Goal: Task Accomplishment & Management: Complete application form

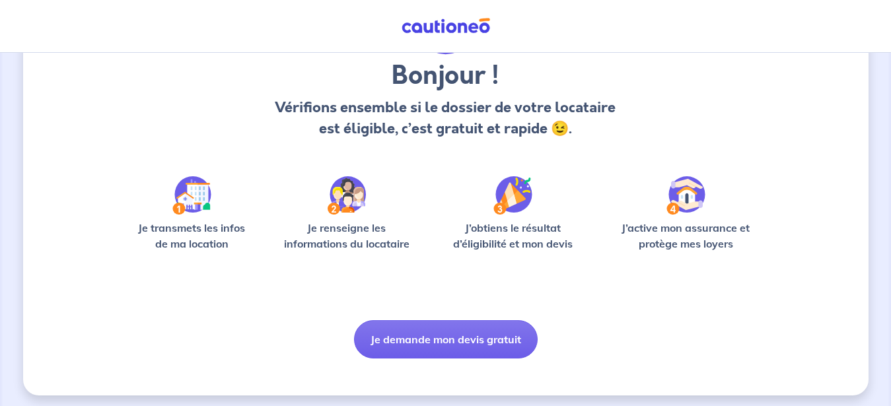
scroll to position [109, 0]
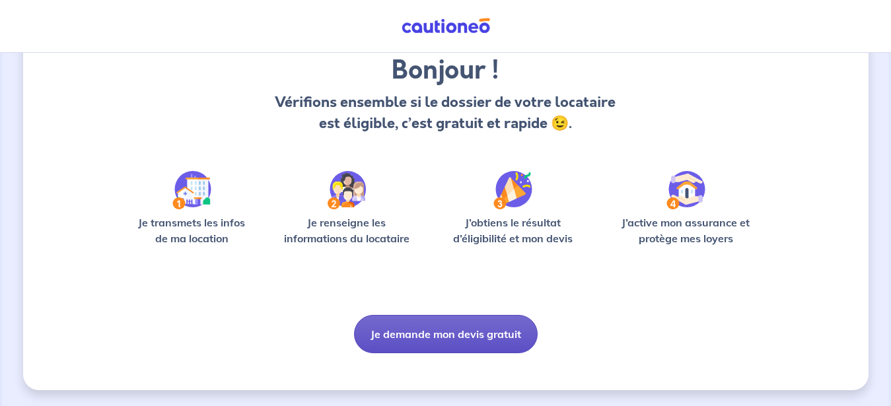
click at [447, 332] on button "Je demande mon devis gratuit" at bounding box center [446, 334] width 184 height 38
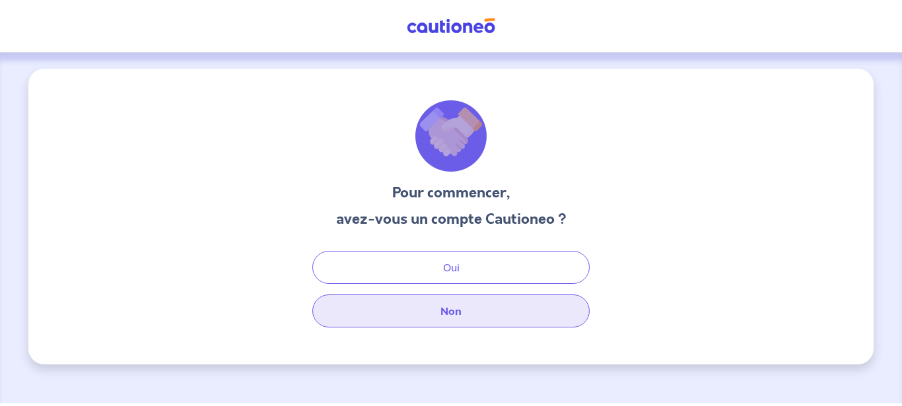
click at [447, 318] on button "Non" at bounding box center [450, 311] width 277 height 33
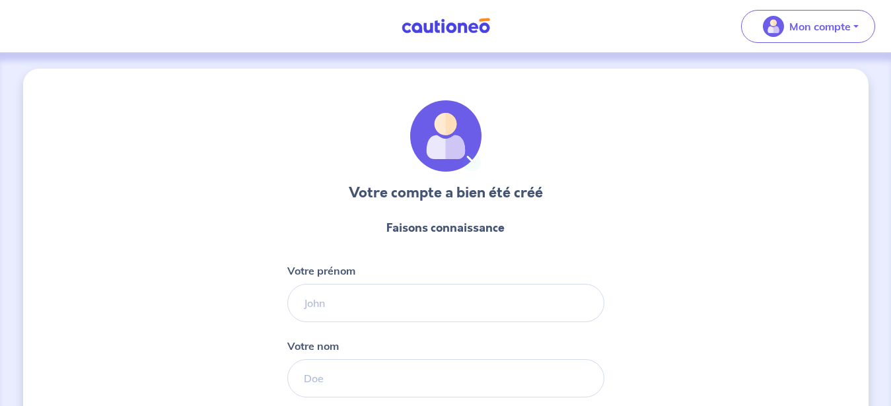
select select "FR"
click at [304, 305] on input "Votre prénom" at bounding box center [445, 303] width 317 height 38
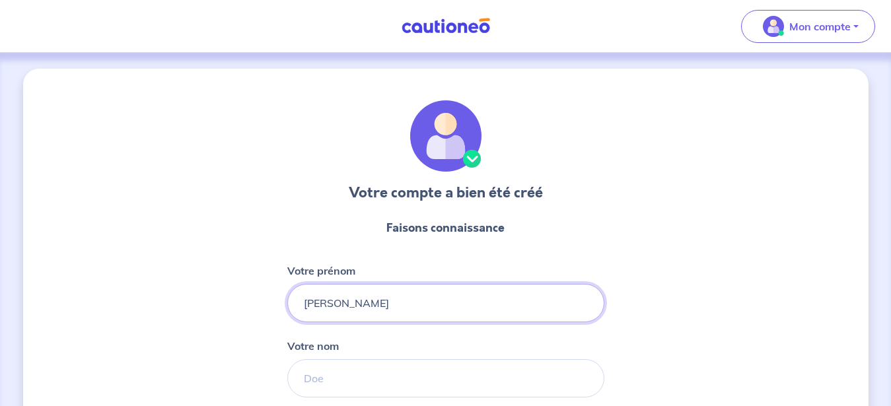
type input "[PERSON_NAME]"
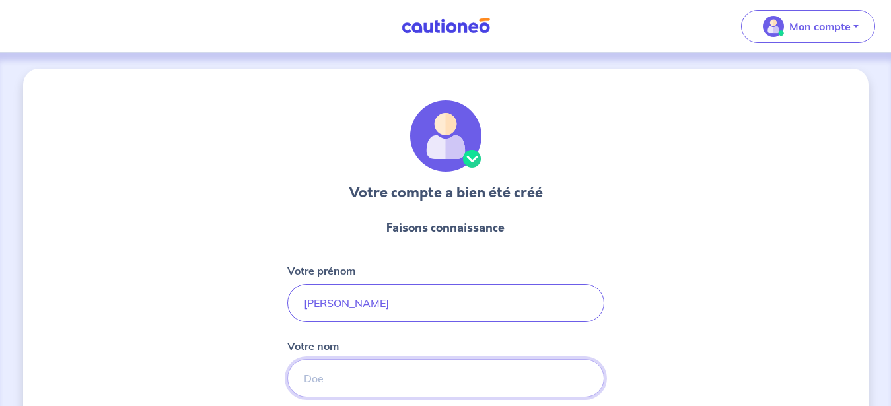
click at [306, 374] on input "Votre nom" at bounding box center [445, 378] width 317 height 38
type input "[PERSON_NAME]"
click at [699, 280] on div "Votre compte a bien été créé Faisons connaissance Votre prénom [PERSON_NAME] no…" at bounding box center [445, 338] width 845 height 538
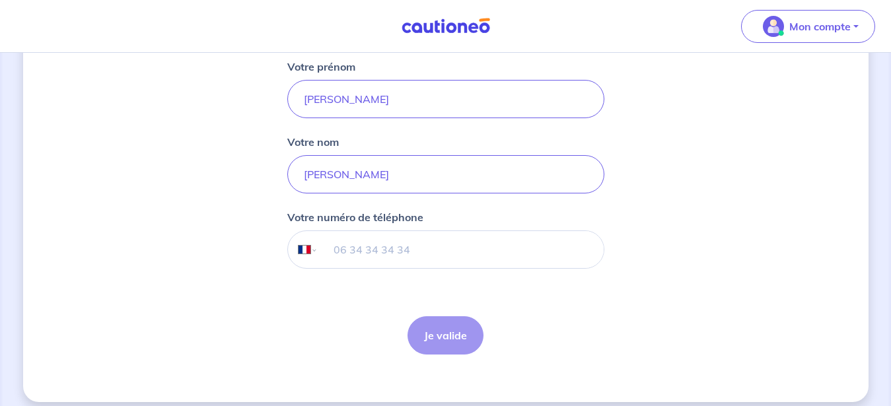
scroll to position [216, 0]
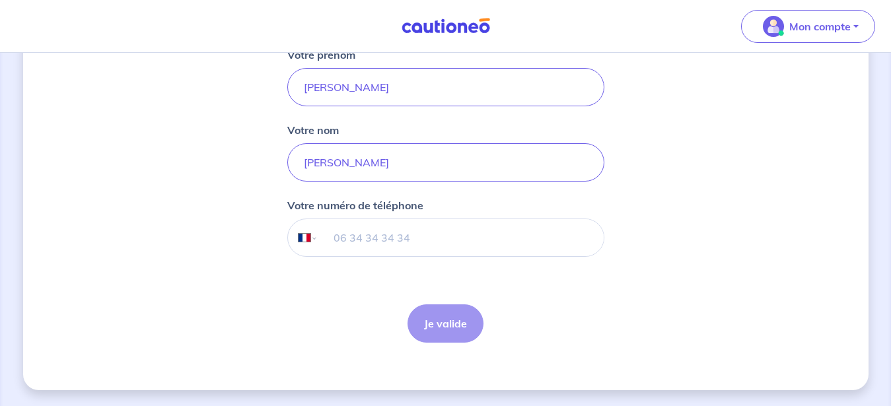
click at [338, 242] on input "tel" at bounding box center [460, 237] width 285 height 37
type input "06 87 28 89 90"
click at [439, 326] on button "Je valide" at bounding box center [445, 323] width 76 height 38
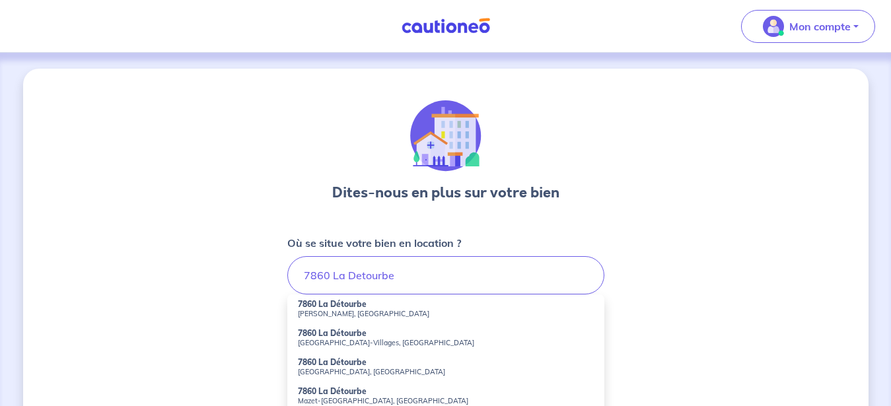
click at [345, 306] on strong "7860 La Détourbe" at bounding box center [332, 304] width 69 height 10
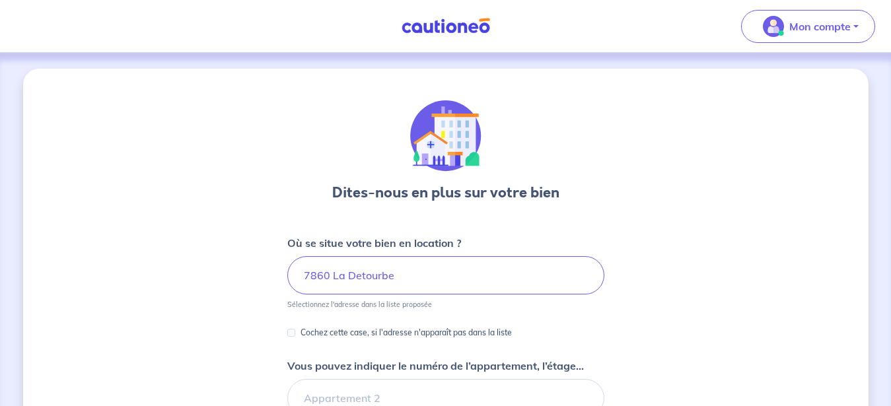
type input "7860 La Détourbe, [PERSON_NAME], [GEOGRAPHIC_DATA]"
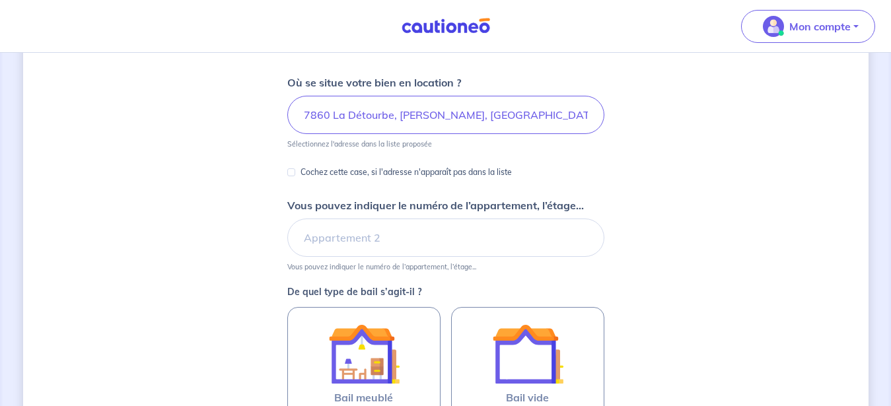
scroll to position [168, 0]
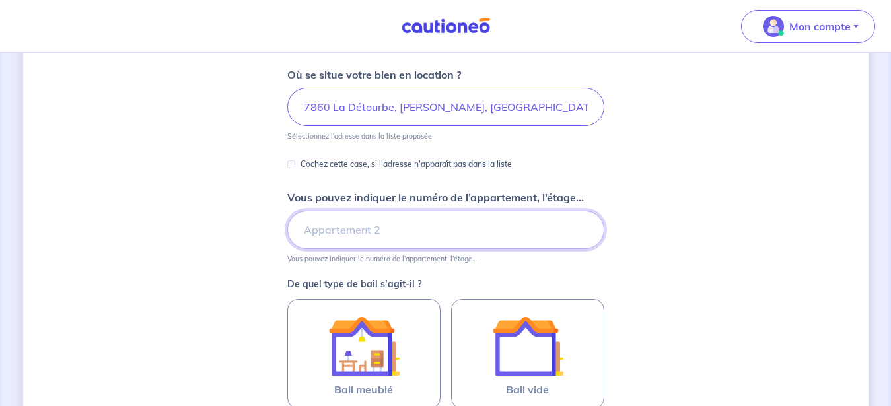
click at [310, 235] on input "Vous pouvez indiquer le numéro de l’appartement, l’étage..." at bounding box center [445, 230] width 317 height 38
click at [435, 227] on input "Appartement N°103, 2ème étage" at bounding box center [445, 230] width 317 height 38
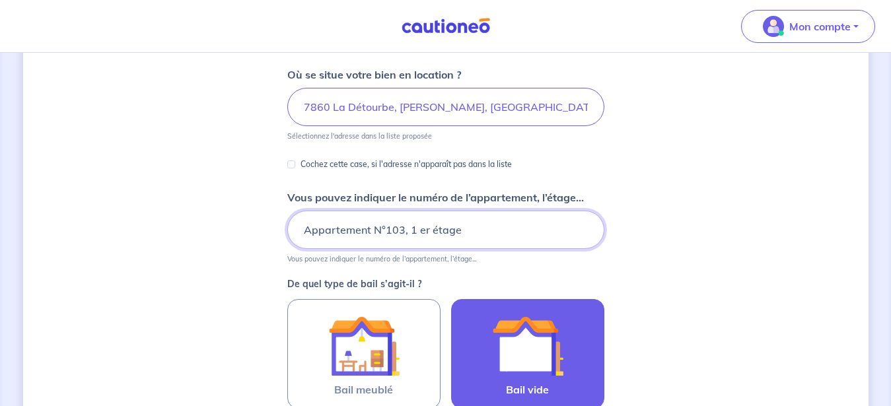
type input "Appartement N°103, 1 er étage"
click at [538, 342] on img at bounding box center [527, 345] width 71 height 71
click at [0, 0] on input "Bail vide" at bounding box center [0, 0] width 0 height 0
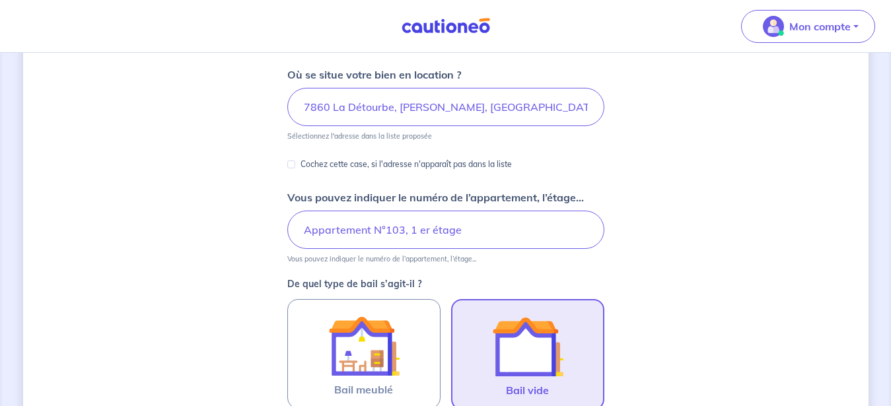
scroll to position [433, 0]
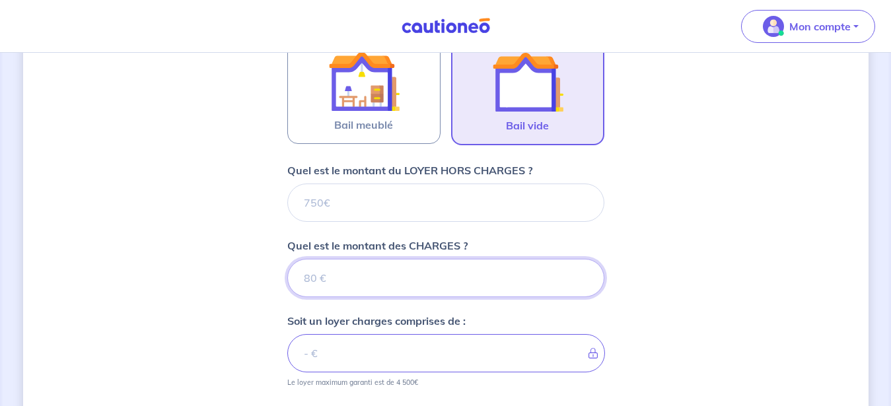
click at [312, 275] on input "Quel est le montant des CHARGES ?" at bounding box center [445, 278] width 317 height 38
type input "20"
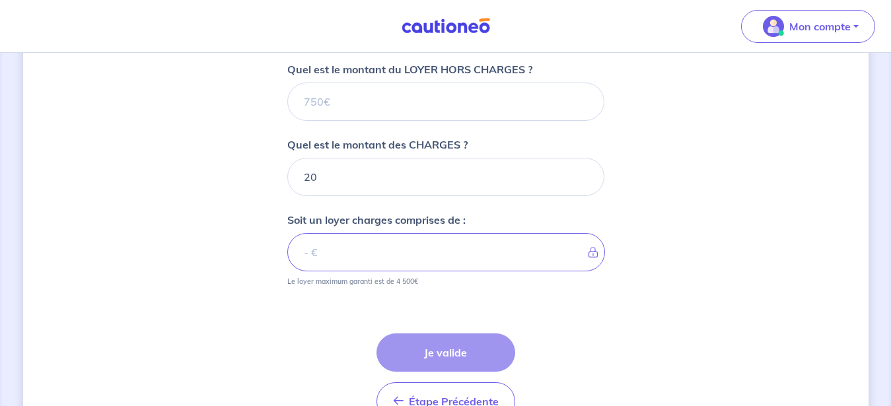
scroll to position [501, 0]
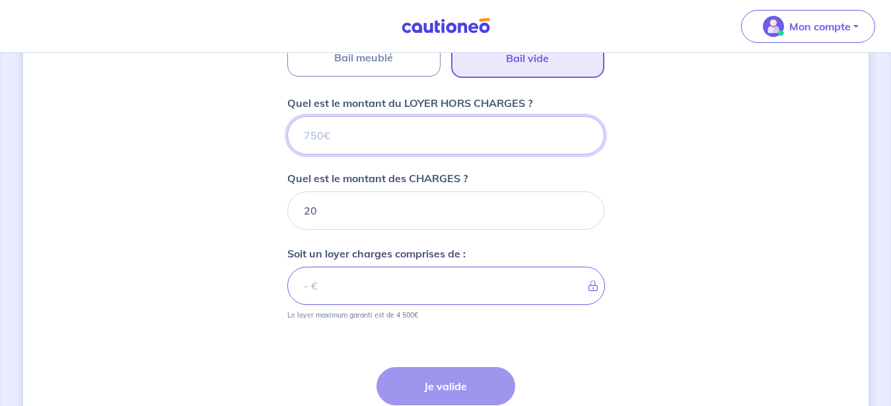
click at [306, 133] on input "Quel est le montant du LOYER HORS CHARGES ?" at bounding box center [445, 135] width 317 height 38
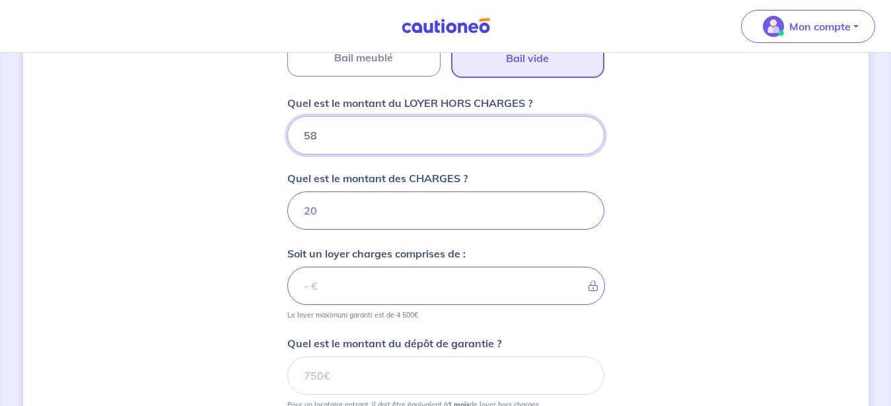
type input "580"
type input "600"
type input "580"
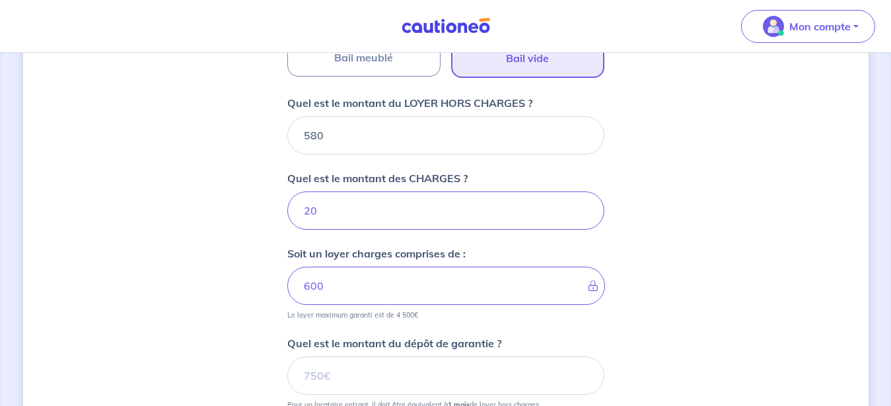
click at [742, 287] on div "Dites-nous en plus sur votre bien Où se situe votre bien en location ? 7860 La …" at bounding box center [445, 80] width 845 height 1024
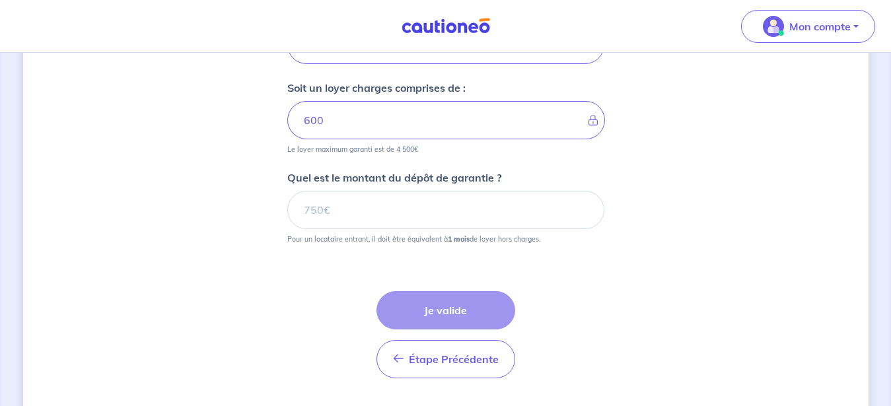
scroll to position [669, 0]
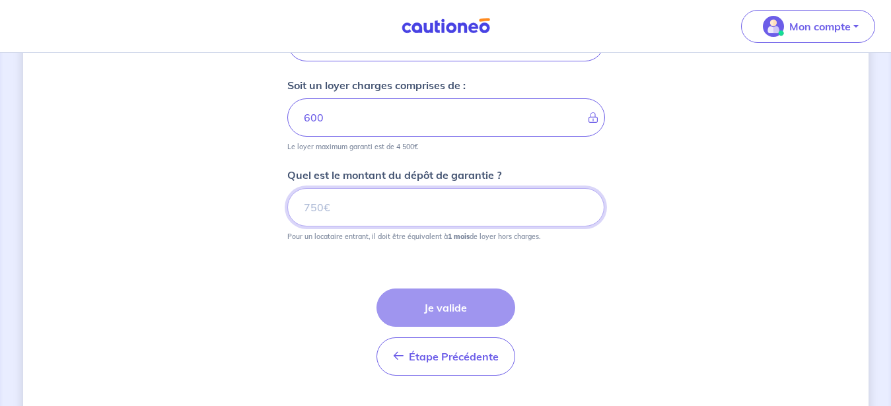
click at [304, 206] on input "Quel est le montant du dépôt de garantie ?" at bounding box center [445, 207] width 317 height 38
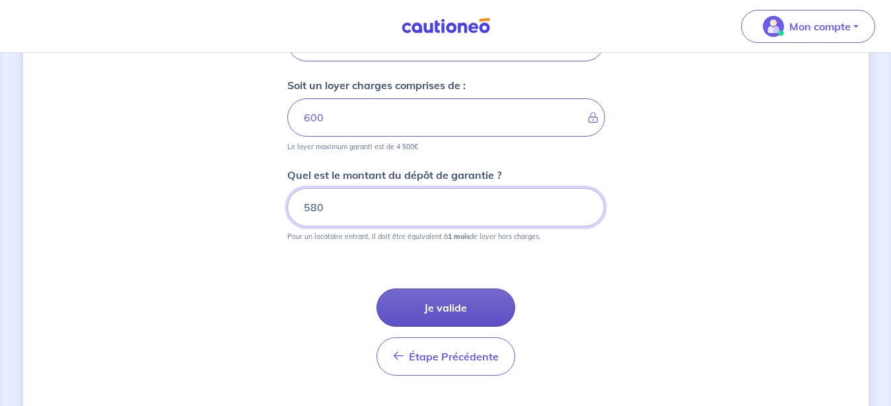
type input "580"
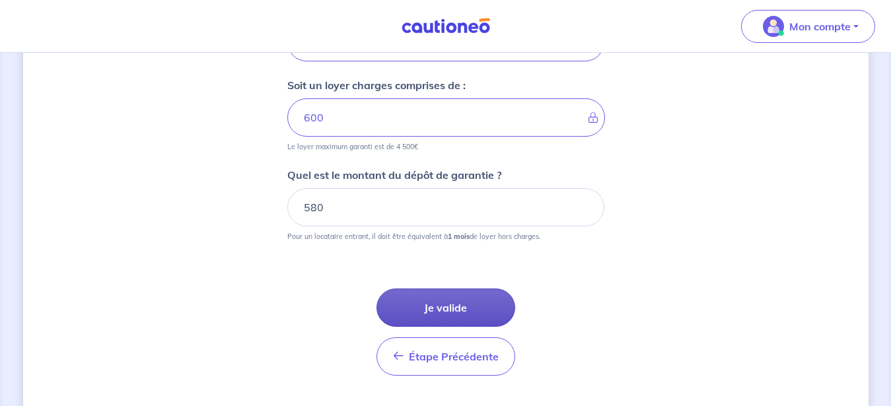
click at [445, 313] on button "Je valide" at bounding box center [445, 308] width 139 height 38
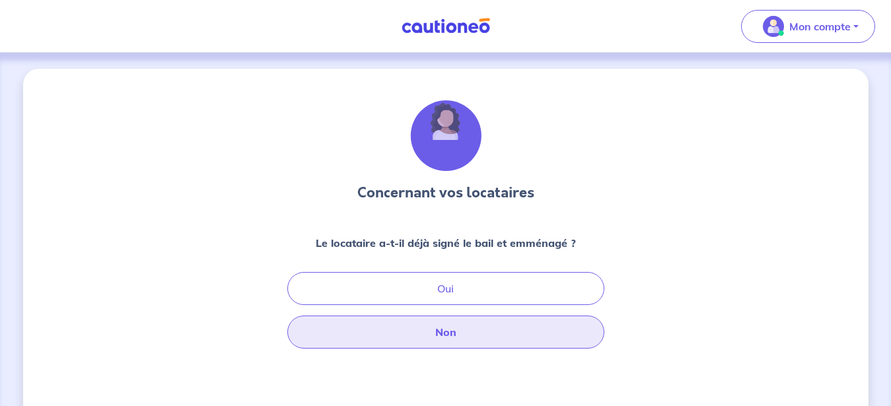
click at [447, 332] on button "Non" at bounding box center [445, 332] width 317 height 33
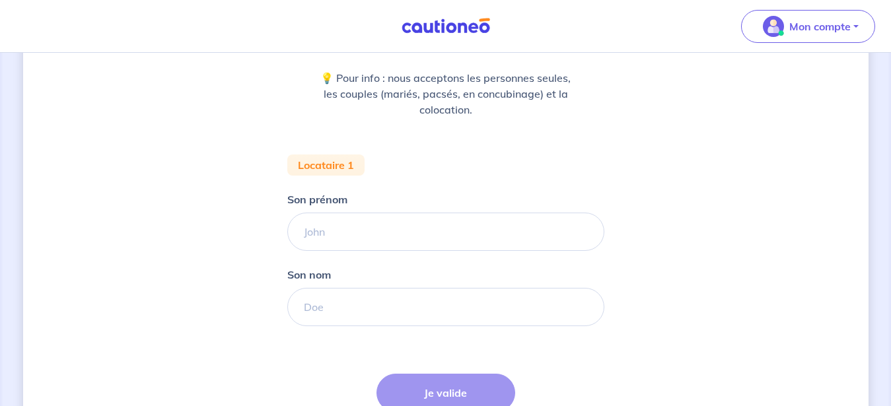
scroll to position [168, 0]
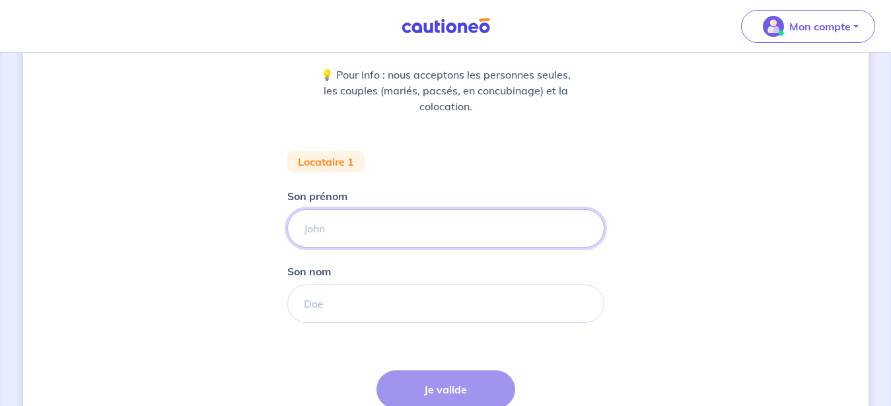
click at [314, 220] on input "Son prénom" at bounding box center [445, 228] width 317 height 38
type input "[PERSON_NAME]"
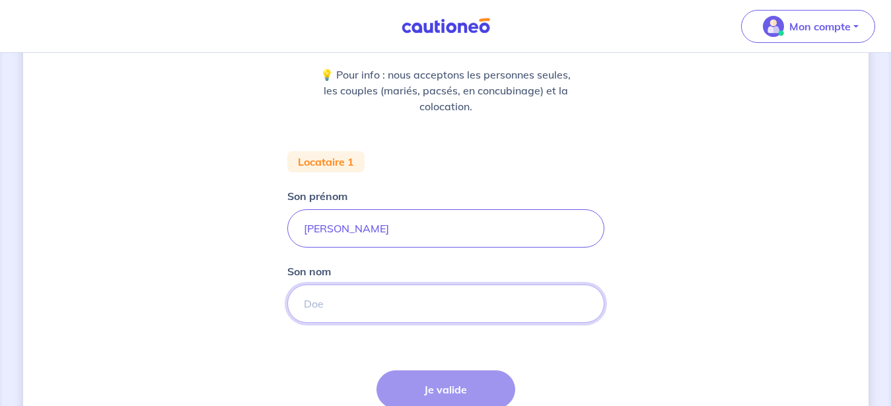
click at [309, 302] on input "Son nom" at bounding box center [445, 304] width 317 height 38
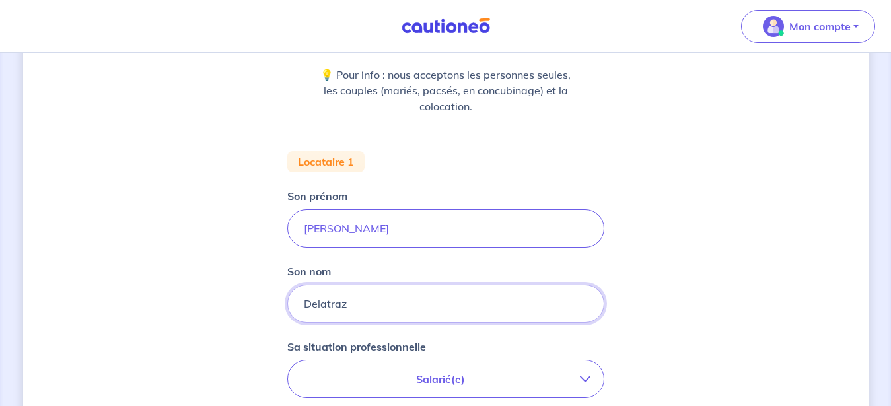
click at [317, 304] on input "Delatraz" at bounding box center [445, 304] width 317 height 38
click at [324, 304] on input "Délatraz" at bounding box center [445, 304] width 317 height 38
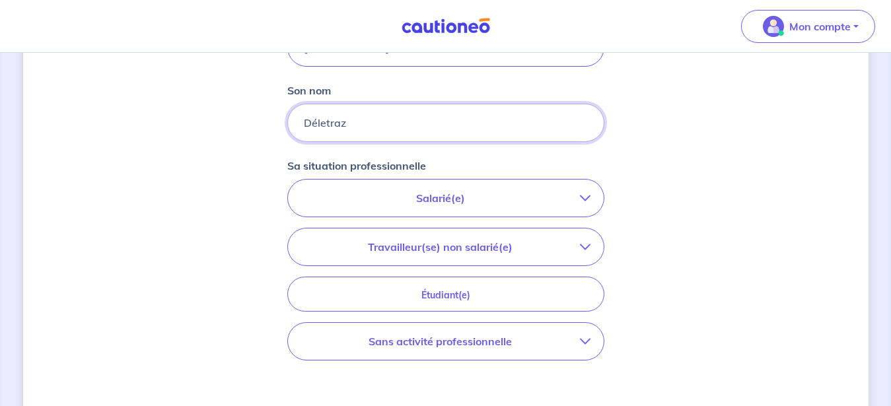
scroll to position [351, 0]
type input "Déletraz"
click at [486, 204] on p "Salarié(e)" at bounding box center [440, 197] width 279 height 16
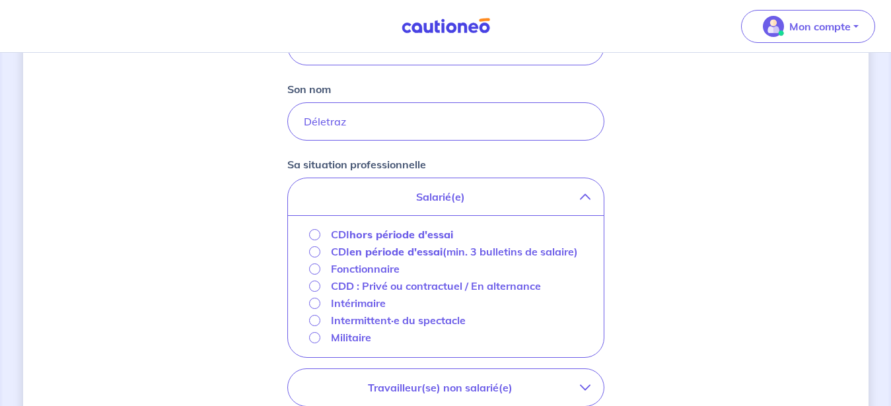
click at [419, 232] on strong "hors période d'essai" at bounding box center [401, 234] width 104 height 13
